Goal: Information Seeking & Learning: Learn about a topic

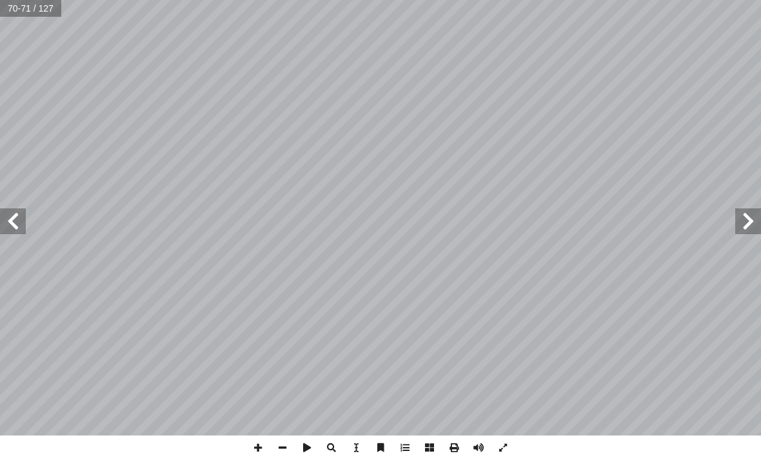
click at [742, 221] on span at bounding box center [748, 221] width 26 height 26
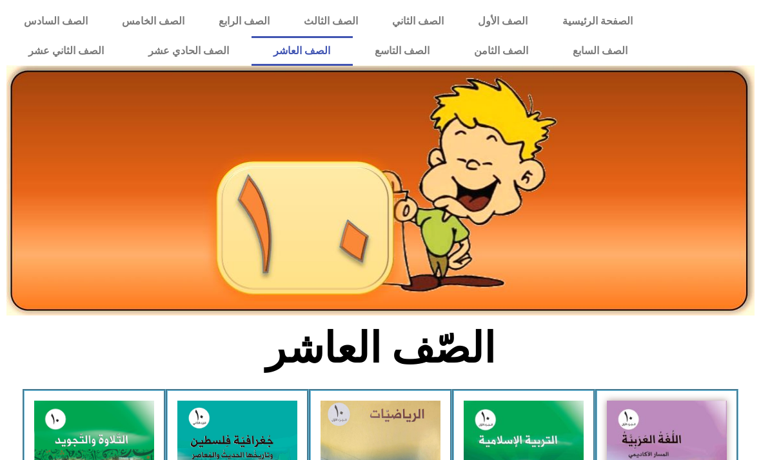
scroll to position [318, 0]
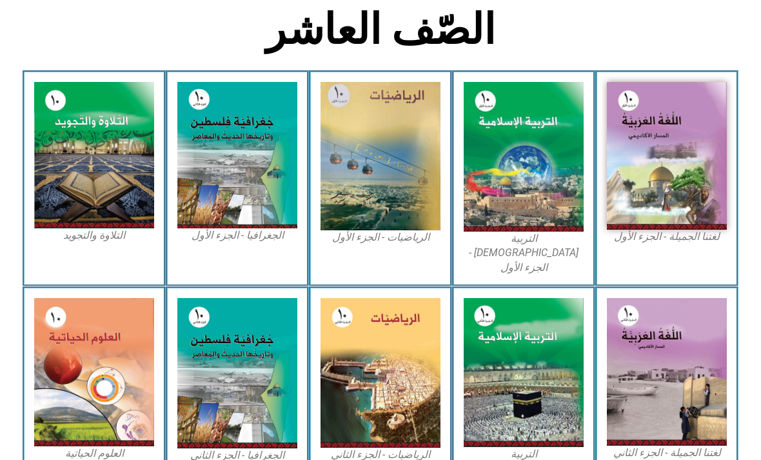
click at [238, 171] on img at bounding box center [237, 155] width 120 height 146
click at [242, 145] on img at bounding box center [237, 155] width 120 height 146
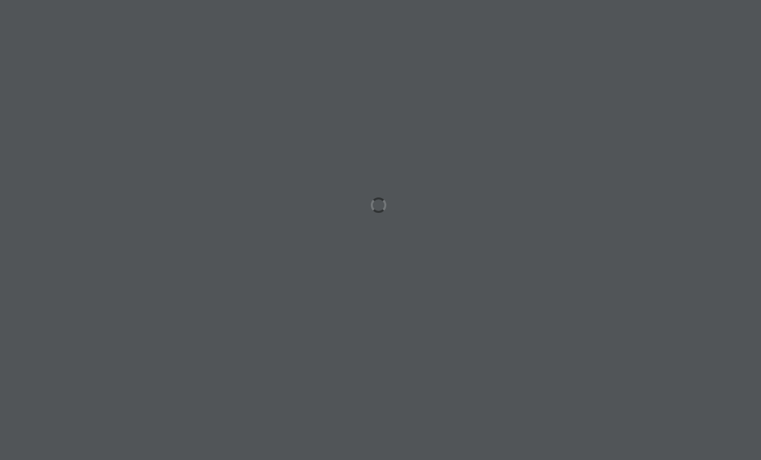
click at [408, 318] on div at bounding box center [380, 230] width 761 height 460
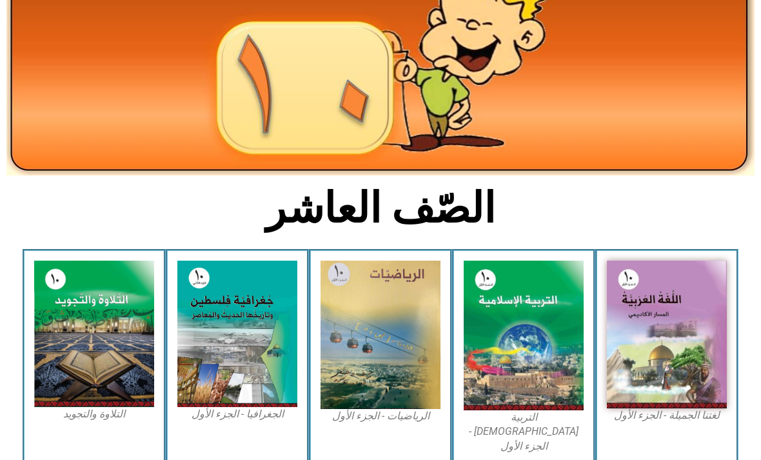
scroll to position [130, 0]
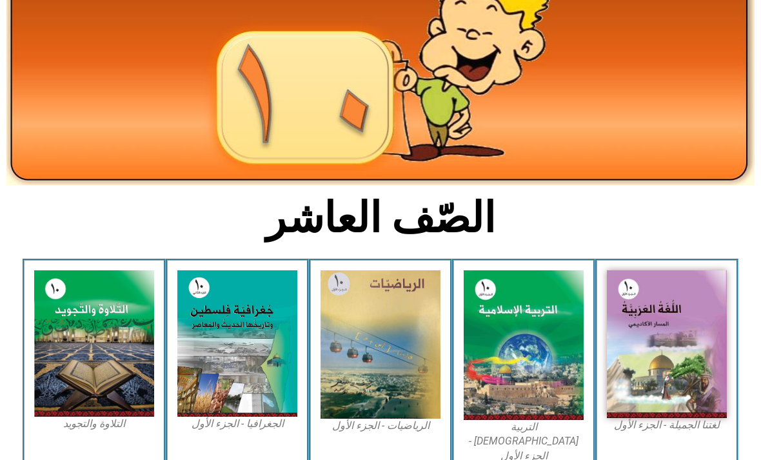
click at [232, 301] on img at bounding box center [237, 343] width 120 height 146
